Goal: Browse casually

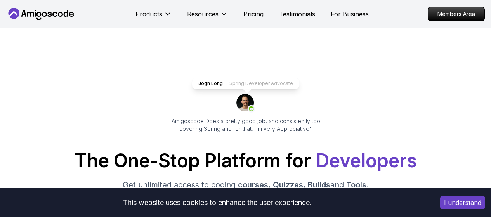
scroll to position [4547, 0]
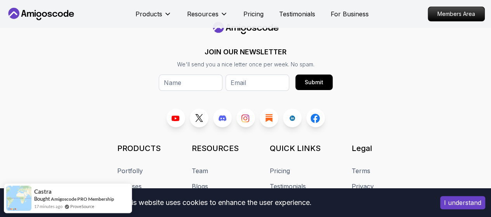
click at [460, 205] on button "I understand" at bounding box center [462, 202] width 45 height 13
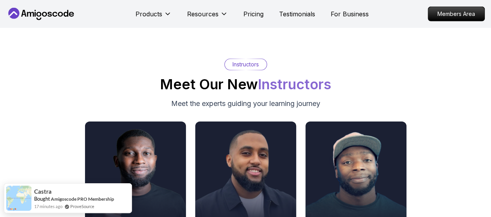
scroll to position [4198, 0]
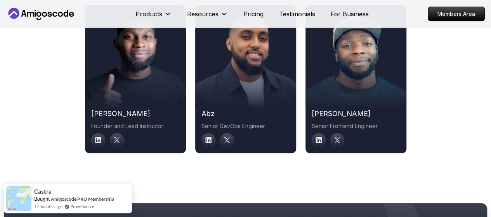
click at [429, 58] on div "[PERSON_NAME] Founder and Lead Instructor abz Senior DevOps Engineer [PERSON_NA…" at bounding box center [245, 79] width 483 height 148
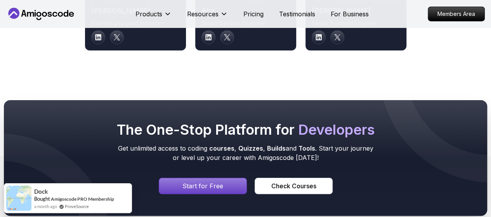
scroll to position [4237, 0]
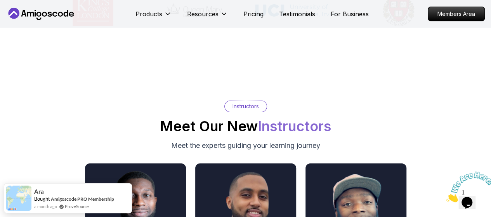
scroll to position [4115, 0]
